Goal: Task Accomplishment & Management: Manage account settings

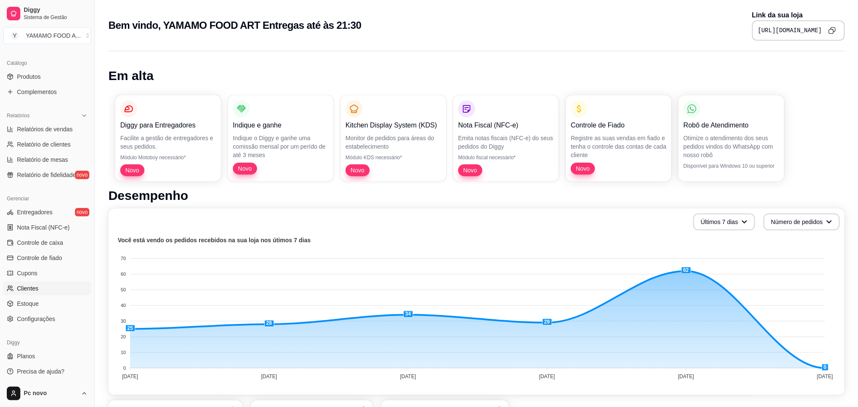
scroll to position [202, 0]
click at [50, 312] on link "Configurações" at bounding box center [47, 317] width 88 height 14
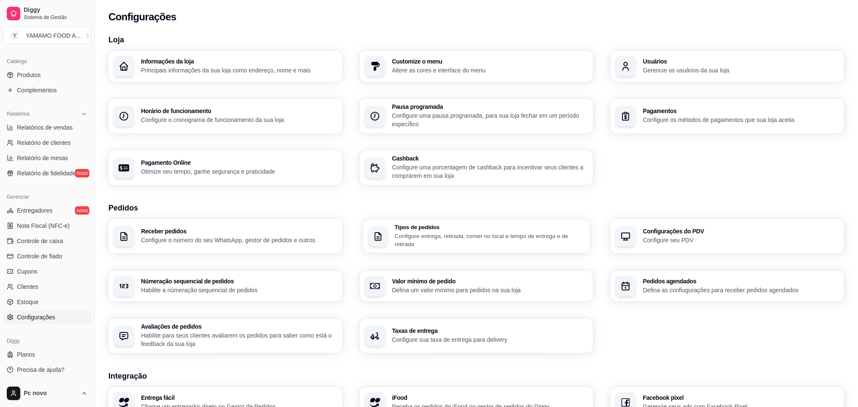
click at [421, 245] on p "Configure entrega, retirada, comer no local e tempo de entrega e de retirada" at bounding box center [490, 240] width 191 height 17
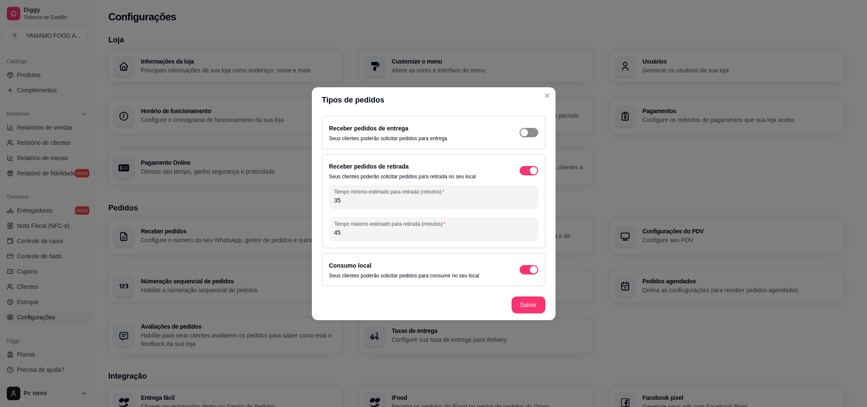
click at [527, 134] on div "button" at bounding box center [525, 133] width 8 height 8
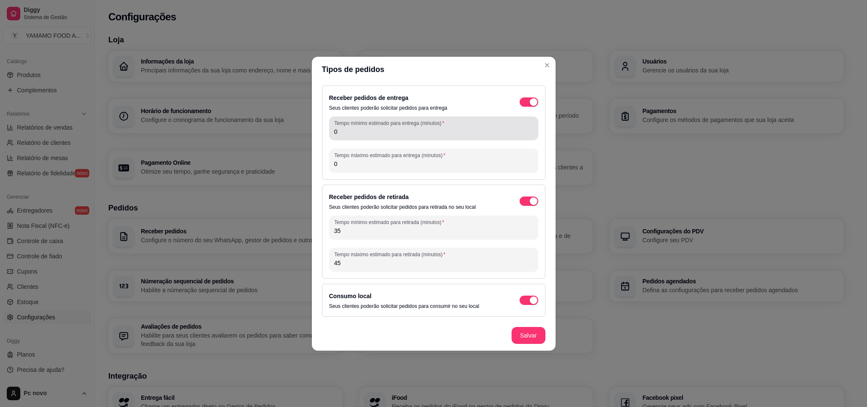
click at [378, 133] on input "0" at bounding box center [433, 131] width 199 height 8
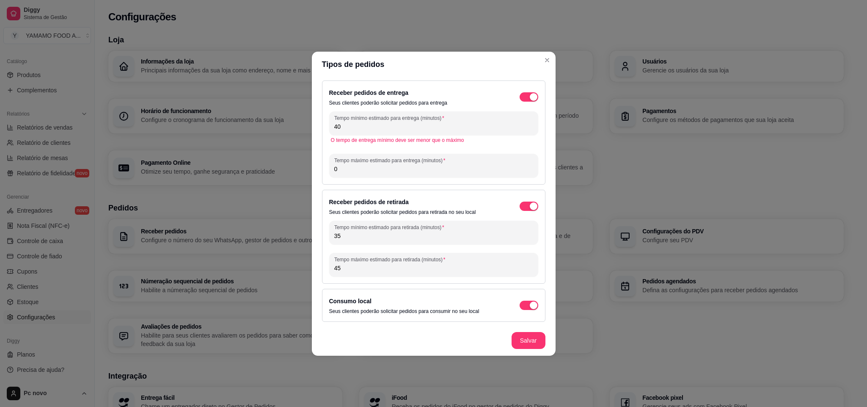
type input "40"
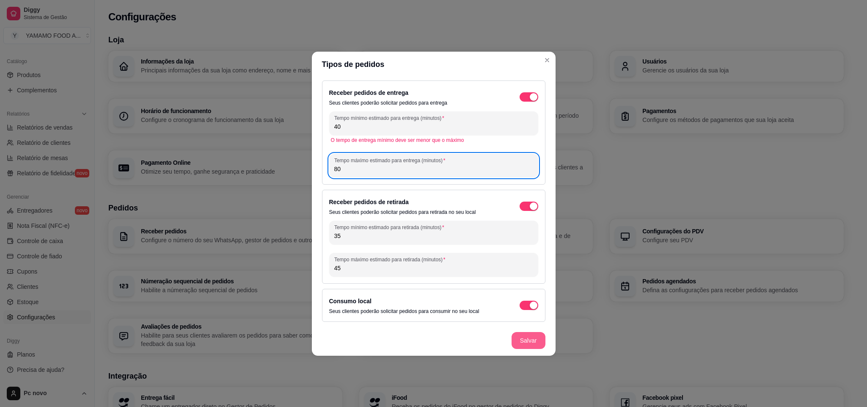
type input "80"
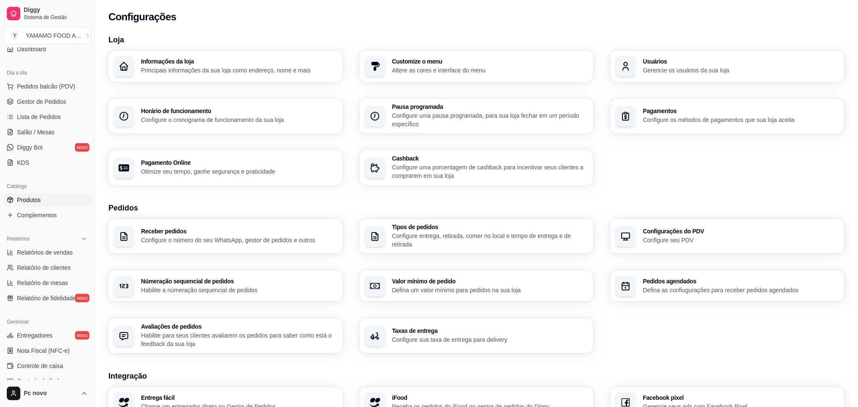
scroll to position [12, 0]
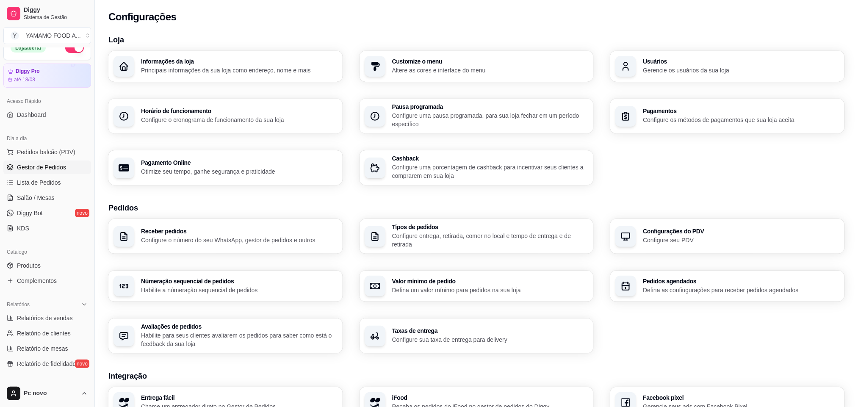
click at [42, 163] on link "Gestor de Pedidos" at bounding box center [47, 167] width 88 height 14
